Goal: Information Seeking & Learning: Find contact information

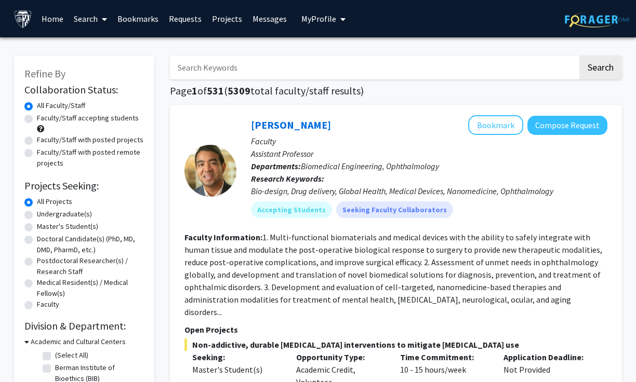
click at [301, 14] on span "My Profile" at bounding box center [318, 19] width 35 height 10
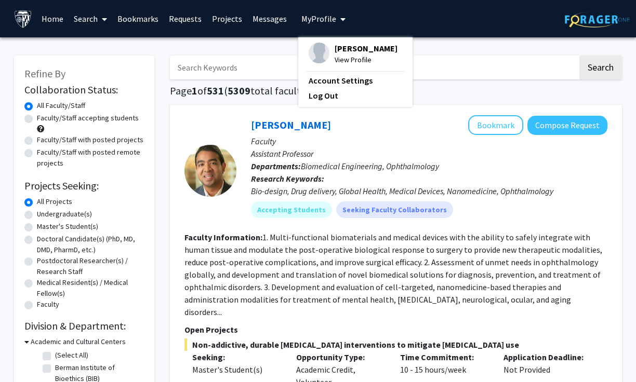
click at [132, 15] on link "Bookmarks" at bounding box center [137, 19] width 51 height 36
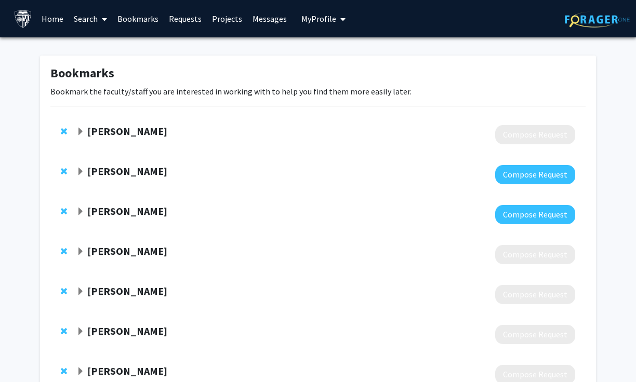
click at [92, 128] on strong "[PERSON_NAME]" at bounding box center [127, 131] width 80 height 13
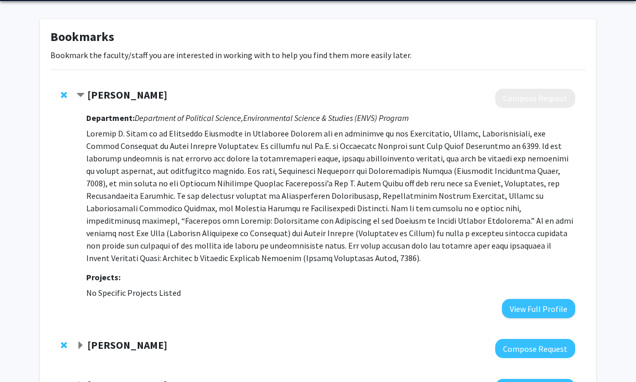
scroll to position [38, 0]
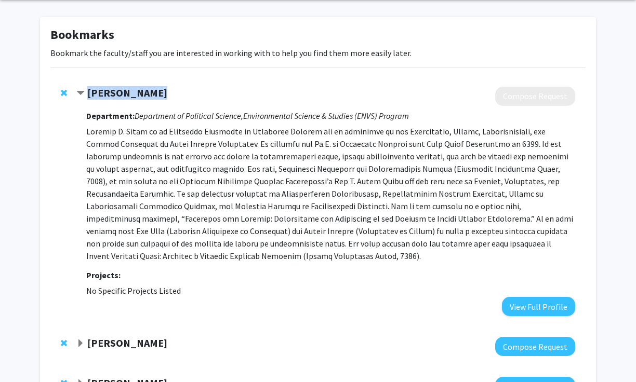
drag, startPoint x: 162, startPoint y: 93, endPoint x: 87, endPoint y: 90, distance: 74.4
click at [87, 90] on div "[PERSON_NAME]" at bounding box center [188, 93] width 224 height 13
copy strong "[PERSON_NAME]"
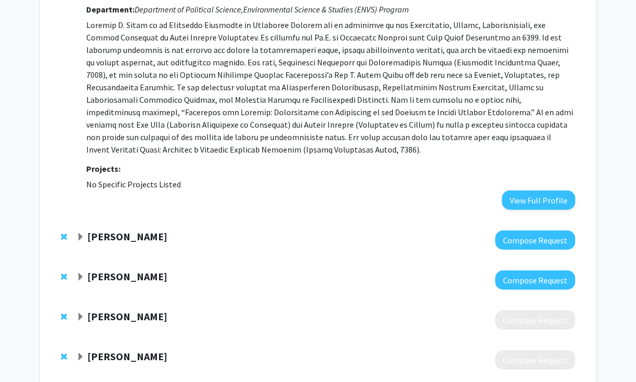
scroll to position [155, 0]
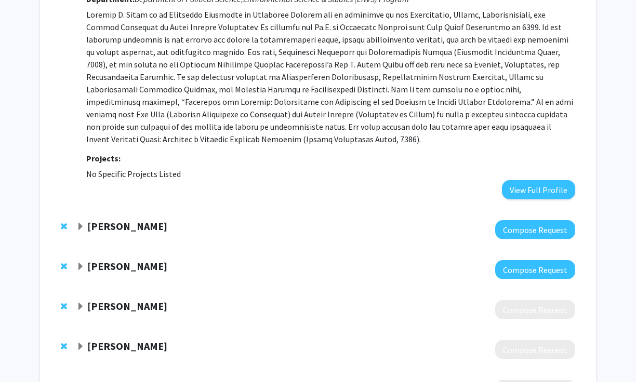
click at [62, 210] on div "[PERSON_NAME] Compose Request" at bounding box center [317, 230] width 535 height 40
click at [79, 223] on span "Expand Benjamin Huynh Bookmark" at bounding box center [80, 227] width 8 height 8
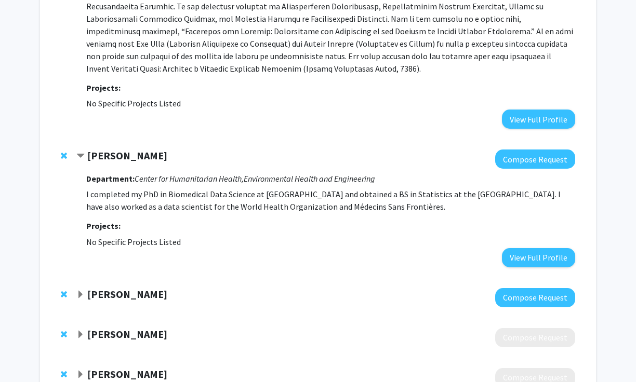
scroll to position [227, 0]
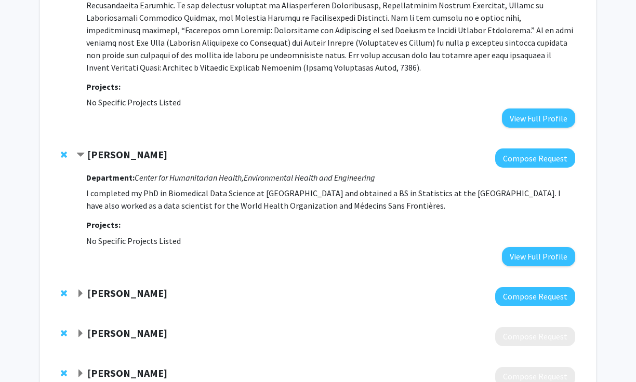
drag, startPoint x: 173, startPoint y: 142, endPoint x: 83, endPoint y: 145, distance: 89.9
click at [83, 149] on div "[PERSON_NAME]" at bounding box center [188, 155] width 224 height 13
copy div "[PERSON_NAME]"
click at [107, 287] on strong "[PERSON_NAME]" at bounding box center [127, 293] width 80 height 13
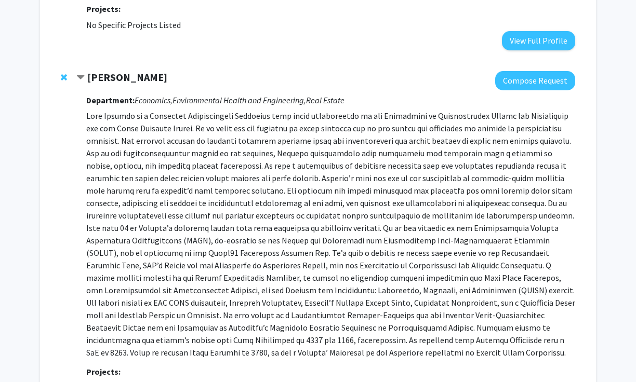
scroll to position [444, 0]
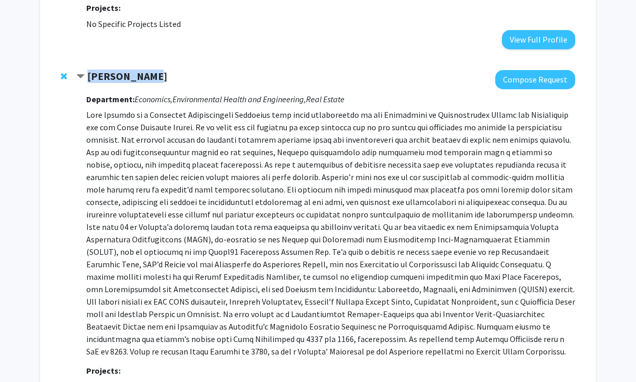
drag, startPoint x: 153, startPoint y: 68, endPoint x: 84, endPoint y: 64, distance: 69.2
click at [84, 70] on div "[PERSON_NAME]" at bounding box center [188, 76] width 224 height 13
copy div "[PERSON_NAME]"
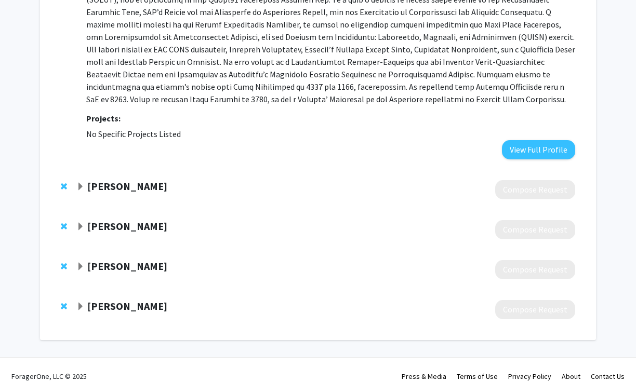
click at [128, 180] on strong "[PERSON_NAME]" at bounding box center [127, 186] width 80 height 13
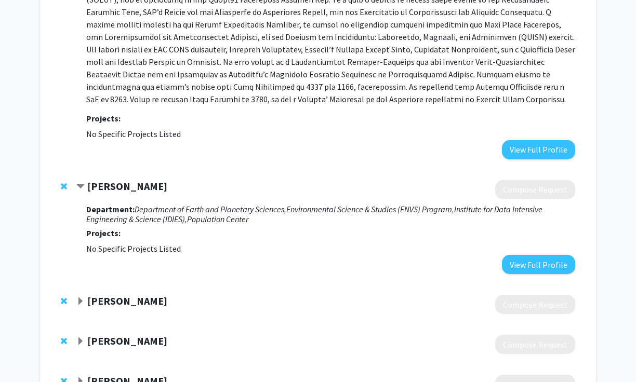
click at [158, 285] on div "[PERSON_NAME] Compose Request" at bounding box center [317, 305] width 535 height 40
click at [154, 295] on div "[PERSON_NAME]" at bounding box center [188, 301] width 224 height 13
click at [126, 299] on div at bounding box center [325, 304] width 499 height 19
click at [126, 295] on strong "[PERSON_NAME]" at bounding box center [127, 301] width 80 height 13
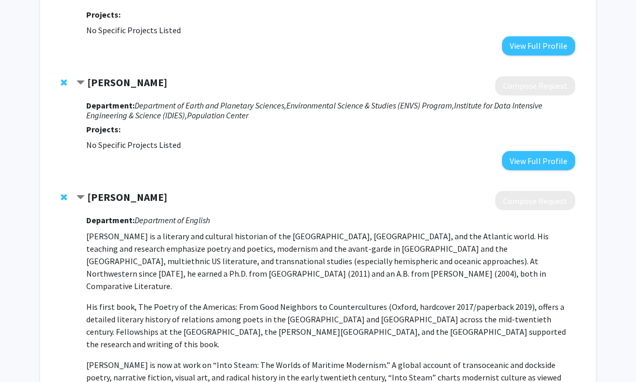
scroll to position [805, 0]
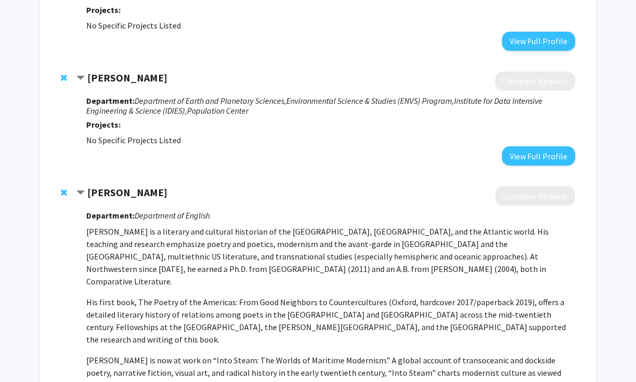
drag, startPoint x: 165, startPoint y: 184, endPoint x: 89, endPoint y: 184, distance: 76.4
click at [89, 187] on div "[PERSON_NAME]" at bounding box center [188, 193] width 224 height 13
copy strong "[PERSON_NAME]"
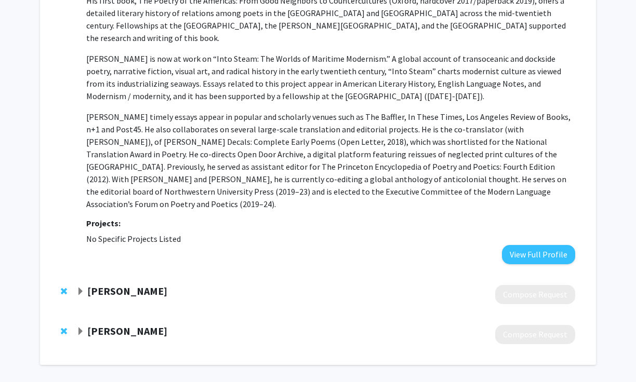
click at [115, 285] on strong "[PERSON_NAME]" at bounding box center [127, 291] width 80 height 13
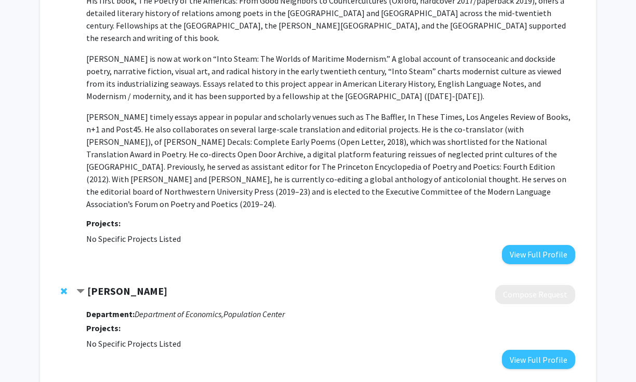
drag, startPoint x: 87, startPoint y: 254, endPoint x: 193, endPoint y: 255, distance: 105.5
click at [193, 285] on div "[PERSON_NAME]" at bounding box center [188, 291] width 224 height 13
copy strong "[PERSON_NAME]"
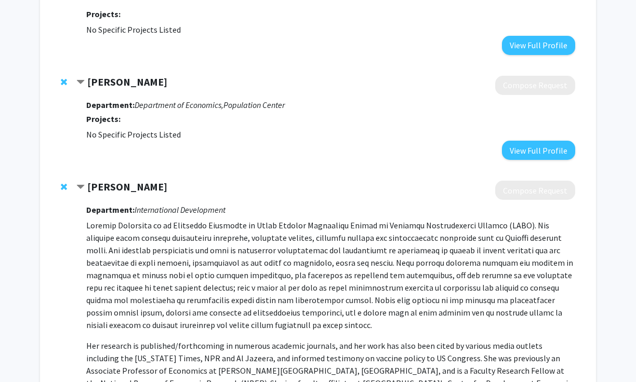
scroll to position [1325, 0]
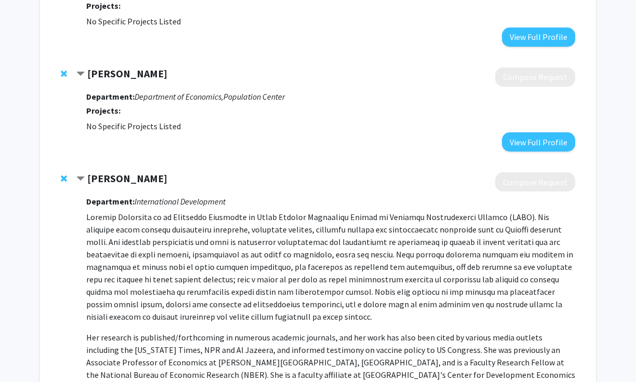
drag, startPoint x: 176, startPoint y: 142, endPoint x: 81, endPoint y: 142, distance: 95.1
click at [81, 172] on div "[PERSON_NAME]" at bounding box center [188, 178] width 224 height 13
copy div "[PERSON_NAME]"
